Goal: Task Accomplishment & Management: Use online tool/utility

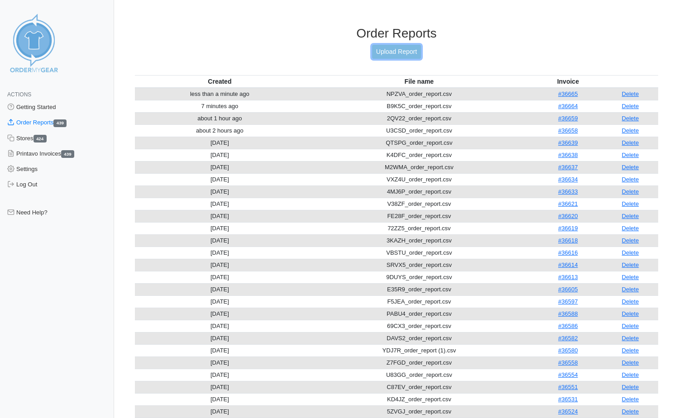
click at [373, 51] on link "Upload Report" at bounding box center [396, 52] width 49 height 14
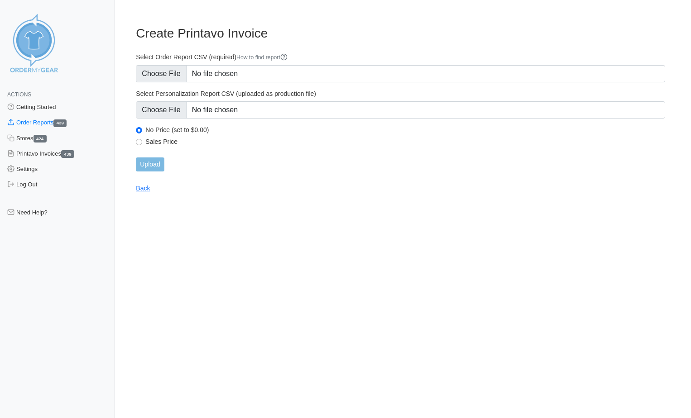
type input "C:\fakepath\9MRHK_order_report.csv"
click at [157, 170] on input "Upload" at bounding box center [150, 165] width 28 height 14
